Goal: Task Accomplishment & Management: Use online tool/utility

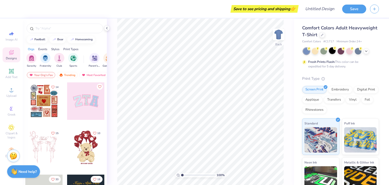
click at [333, 52] on div at bounding box center [332, 50] width 7 height 7
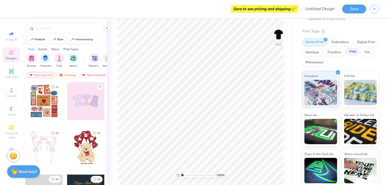
scroll to position [48, 0]
click at [376, 9] on icon "button" at bounding box center [375, 8] width 4 height 4
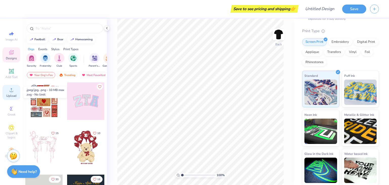
click at [10, 90] on icon at bounding box center [11, 90] width 6 height 6
click at [12, 92] on icon at bounding box center [12, 90] width 4 height 4
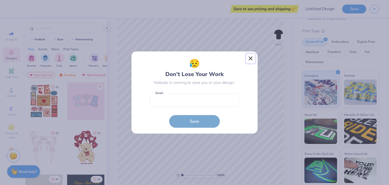
click at [248, 58] on button "Close" at bounding box center [251, 59] width 10 height 10
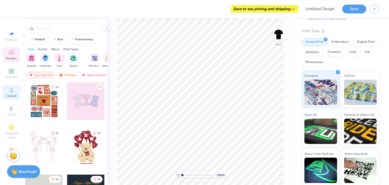
click at [14, 92] on icon at bounding box center [11, 90] width 6 height 6
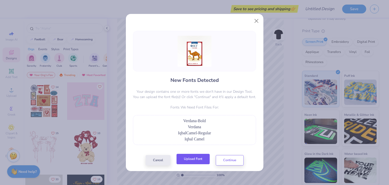
click at [199, 159] on button "Upload Font" at bounding box center [193, 159] width 33 height 10
click at [226, 162] on button "Continue" at bounding box center [230, 159] width 28 height 10
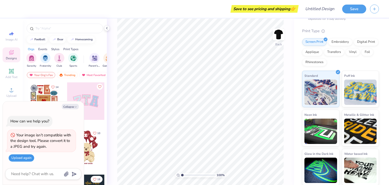
click at [20, 158] on button "Upload again" at bounding box center [22, 157] width 26 height 7
type textarea "x"
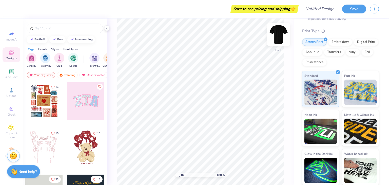
click at [280, 34] on img at bounding box center [279, 34] width 20 height 20
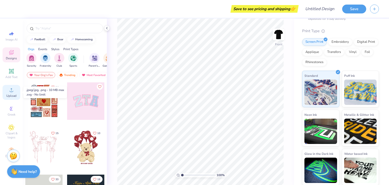
click at [11, 92] on icon at bounding box center [12, 90] width 4 height 4
click at [11, 91] on circle at bounding box center [11, 91] width 3 height 3
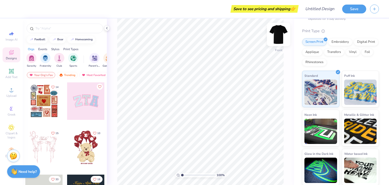
click at [277, 36] on img at bounding box center [279, 34] width 20 height 20
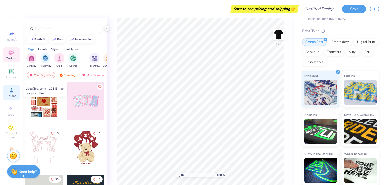
click at [12, 95] on span "Upload" at bounding box center [11, 96] width 10 height 4
click at [11, 94] on span "Upload" at bounding box center [11, 96] width 10 height 4
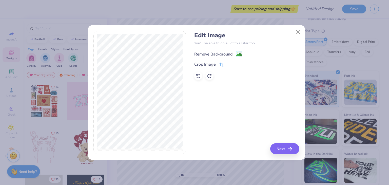
click at [212, 55] on div "Remove Background" at bounding box center [213, 54] width 38 height 6
click at [279, 147] on button "Next" at bounding box center [285, 148] width 29 height 11
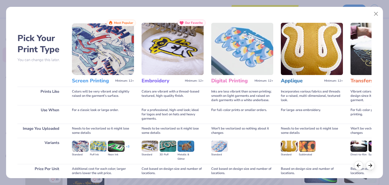
scroll to position [42, 0]
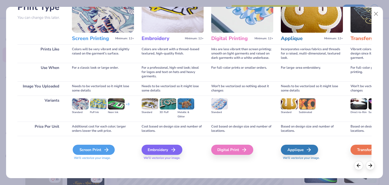
click at [90, 152] on div "Screen Print" at bounding box center [94, 150] width 42 height 10
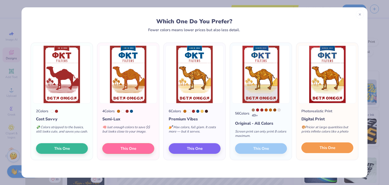
click at [316, 147] on button "This One" at bounding box center [328, 147] width 52 height 11
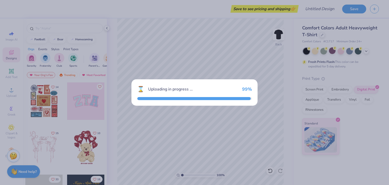
scroll to position [0, 0]
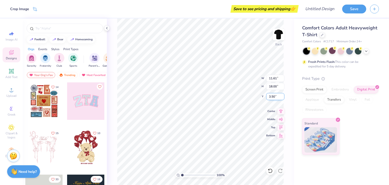
type input "2.25"
type input "3.49"
type input "3.00"
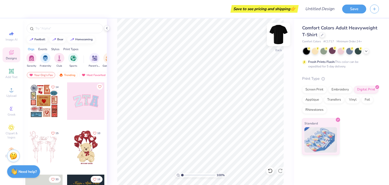
click at [275, 38] on img at bounding box center [279, 34] width 20 height 20
click at [11, 88] on icon at bounding box center [11, 90] width 6 height 6
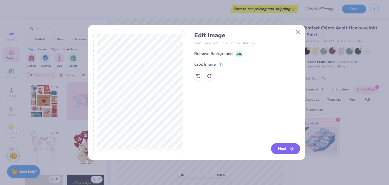
click at [283, 144] on button "Next" at bounding box center [285, 148] width 29 height 11
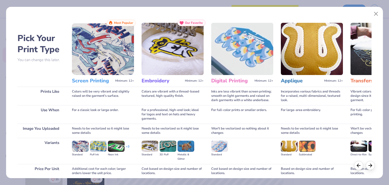
scroll to position [42, 0]
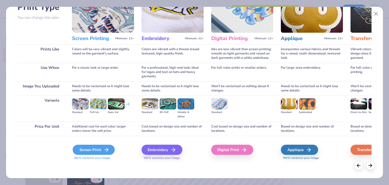
click at [96, 149] on div "Screen Print" at bounding box center [94, 150] width 42 height 10
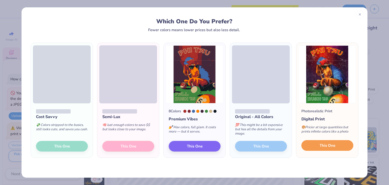
click at [336, 149] on button "This One" at bounding box center [328, 145] width 52 height 11
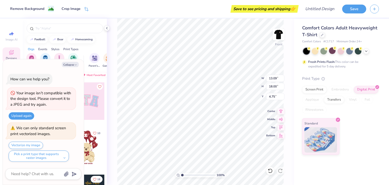
type textarea "x"
type input "11.80"
type input "16.22"
type input "6.53"
type textarea "x"
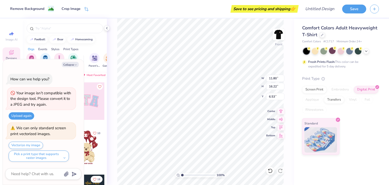
type input "3.00"
type textarea "x"
type input "10.66"
type input "14.66"
type input "4.56"
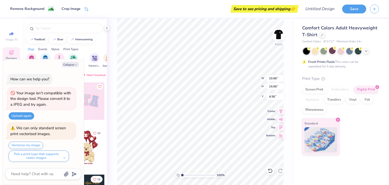
type textarea "x"
type input "3.00"
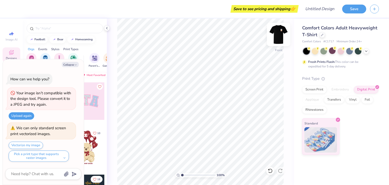
click at [281, 40] on img at bounding box center [279, 34] width 20 height 20
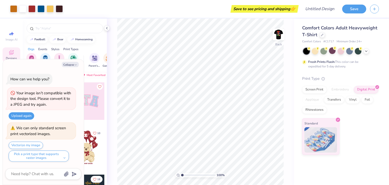
type textarea "x"
